Goal: Information Seeking & Learning: Check status

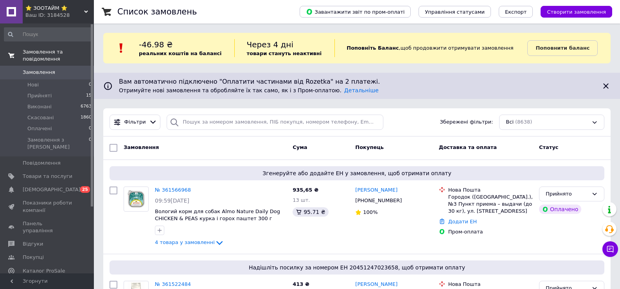
click at [46, 52] on span "Замовлення та повідомлення" at bounding box center [58, 55] width 71 height 14
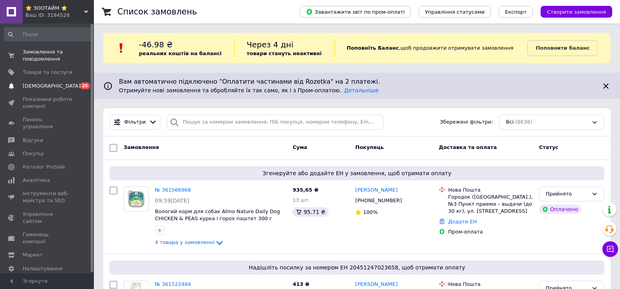
click at [37, 87] on span "[DEMOGRAPHIC_DATA]" at bounding box center [52, 86] width 58 height 7
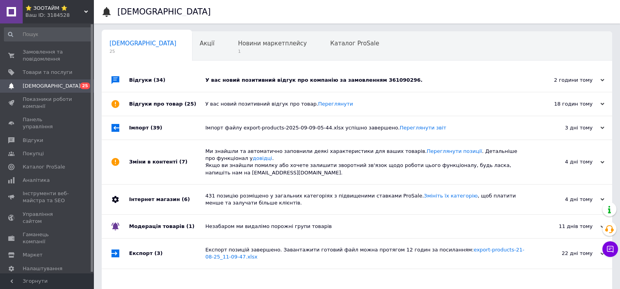
click at [252, 81] on div "У вас новий позитивний відгук про компанію за замовленням 361090296." at bounding box center [365, 80] width 321 height 7
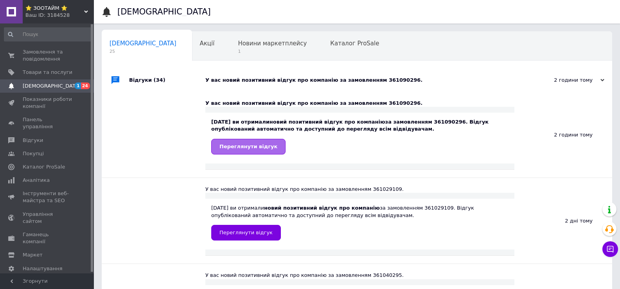
click at [236, 147] on span "Переглянути відгук" at bounding box center [248, 147] width 58 height 6
click at [32, 58] on span "Замовлення та повідомлення" at bounding box center [48, 55] width 50 height 14
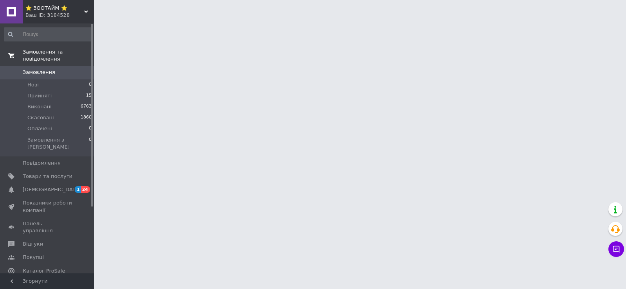
click at [45, 52] on span "Замовлення та повідомлення" at bounding box center [58, 55] width 71 height 14
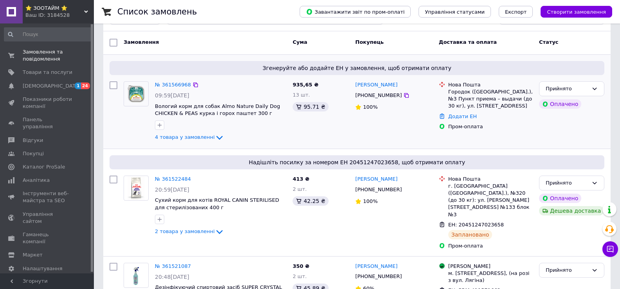
scroll to position [117, 0]
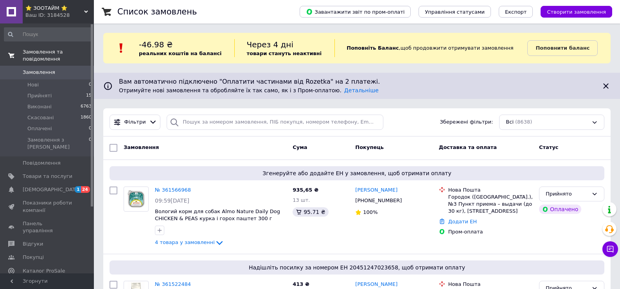
click at [58, 52] on span "Замовлення та повідомлення" at bounding box center [58, 55] width 71 height 14
click at [41, 186] on span "[DEMOGRAPHIC_DATA]" at bounding box center [52, 189] width 58 height 7
